Goal: Ask a question

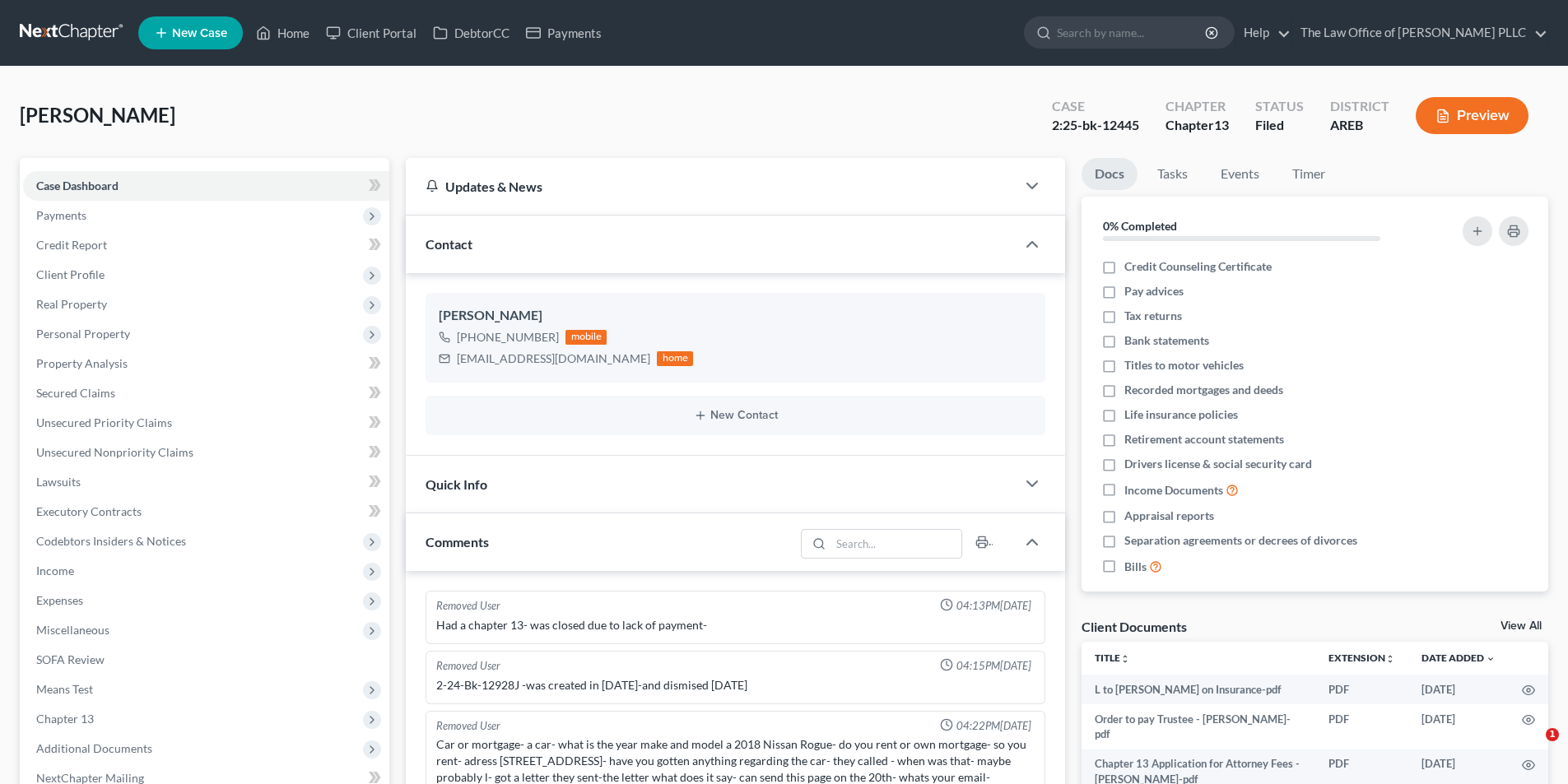
select select "0"
click at [1101, 30] on input "search" at bounding box center [1132, 32] width 150 height 30
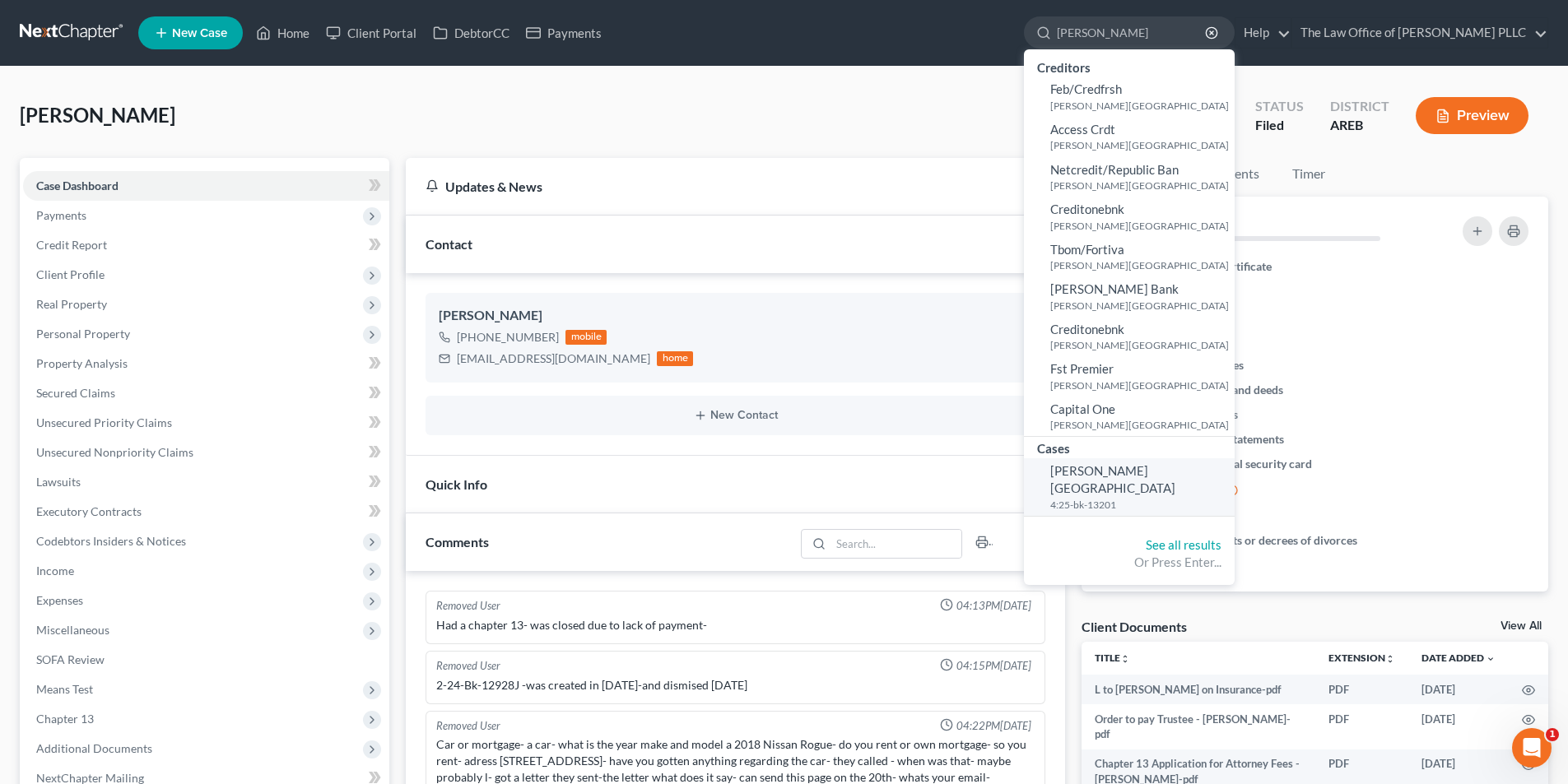
type input "[PERSON_NAME]"
click at [1097, 498] on small "4:25-bk-13201" at bounding box center [1140, 504] width 180 height 14
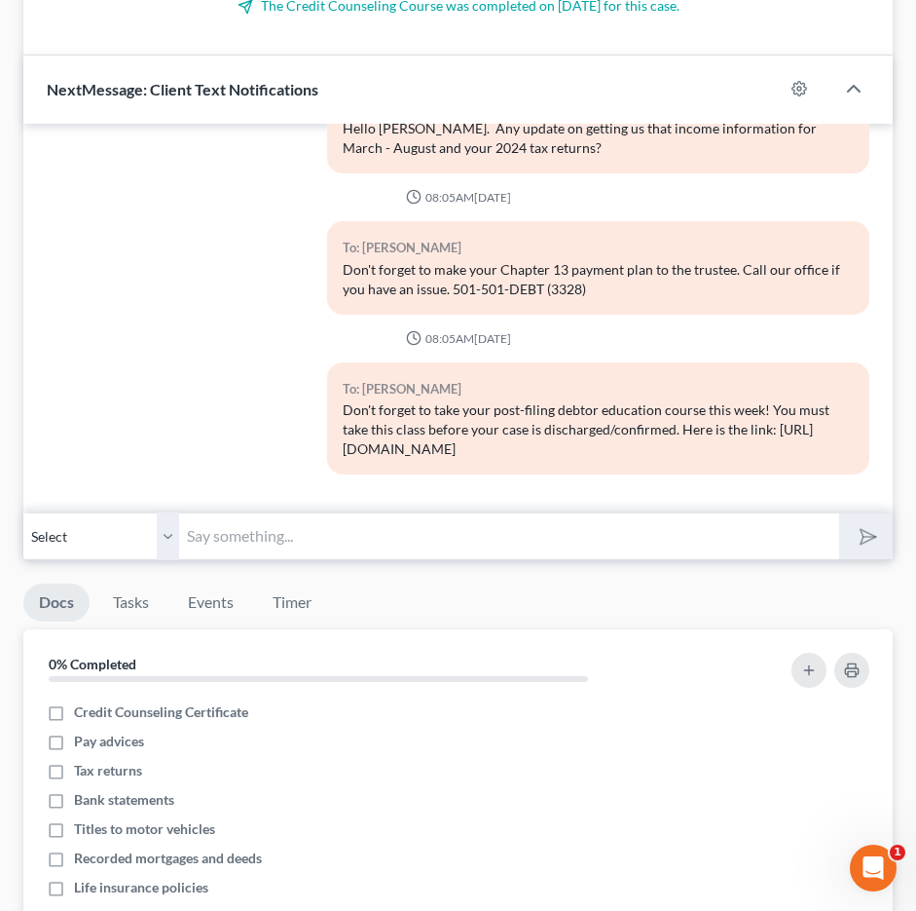
scroll to position [2045, 0]
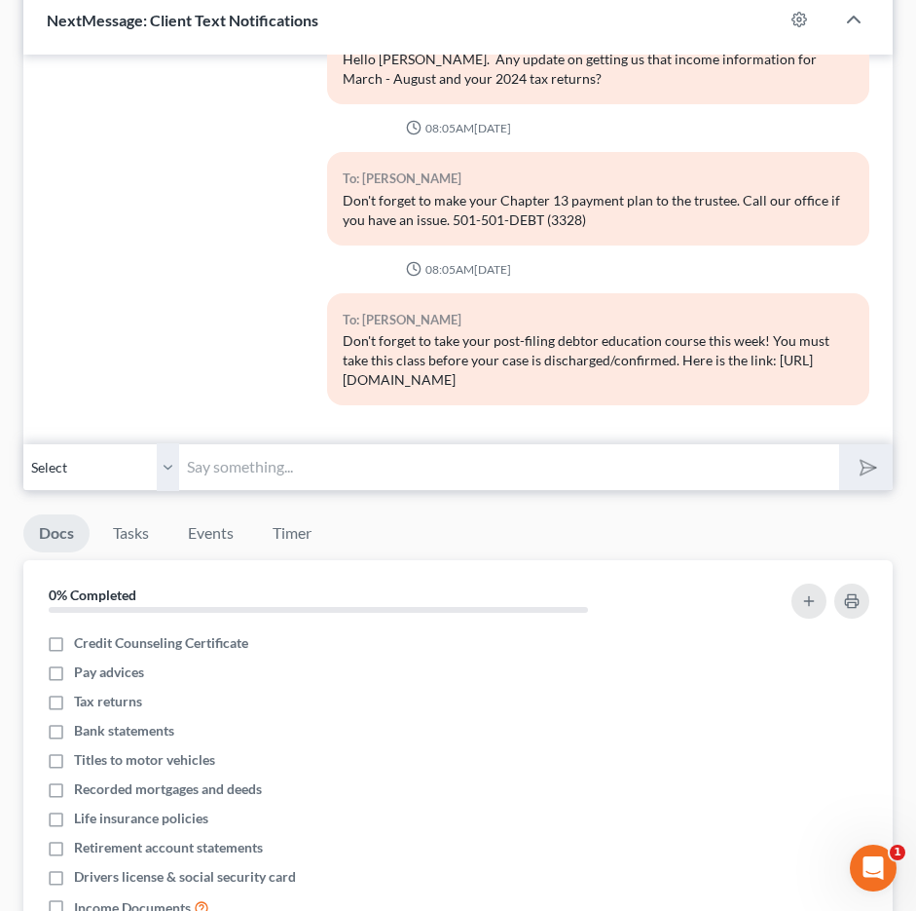
click at [424, 443] on input "text" at bounding box center [509, 467] width 660 height 48
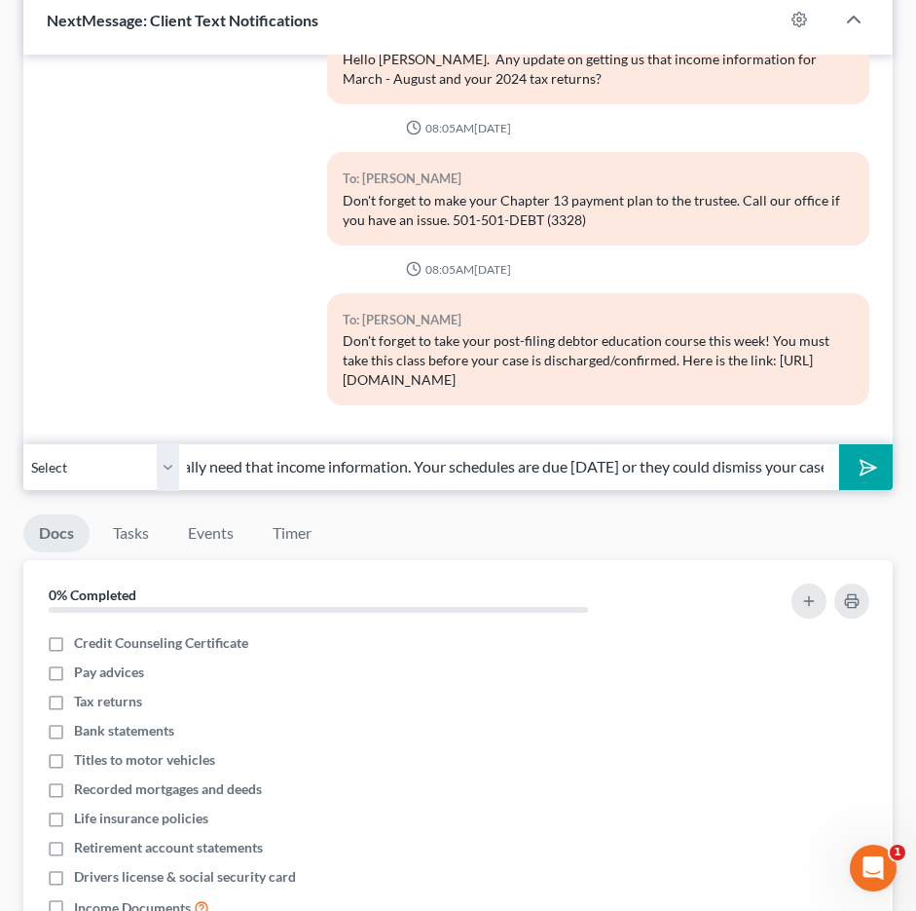
scroll to position [0, 287]
type input "I tried to call but didn't get an answer. I really need that income information…"
click at [858, 444] on button "submit" at bounding box center [866, 467] width 54 height 46
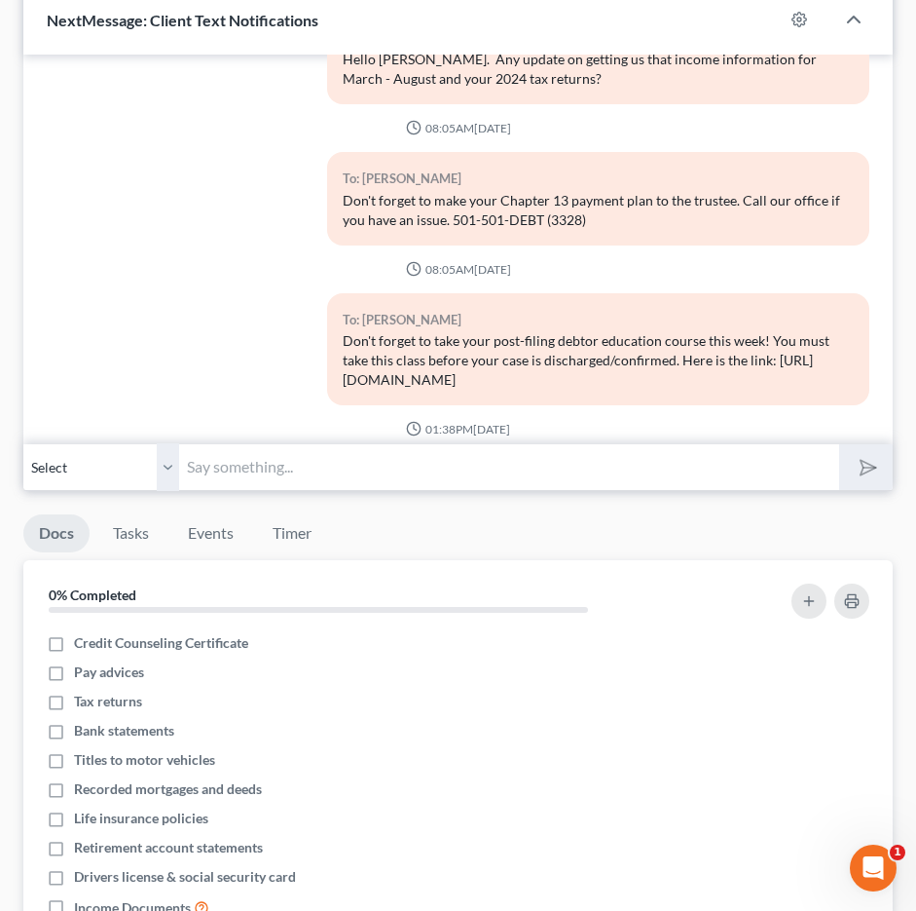
scroll to position [648, 0]
